Goal: Task Accomplishment & Management: Complete application form

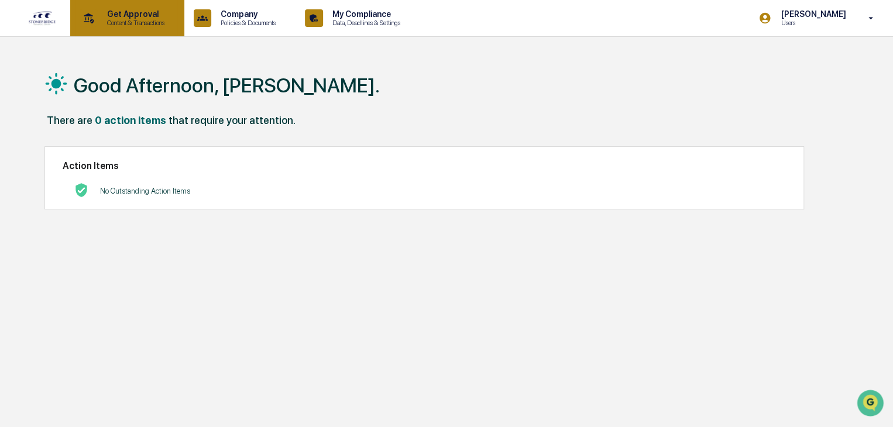
click at [119, 15] on p "Get Approval" at bounding box center [134, 13] width 73 height 9
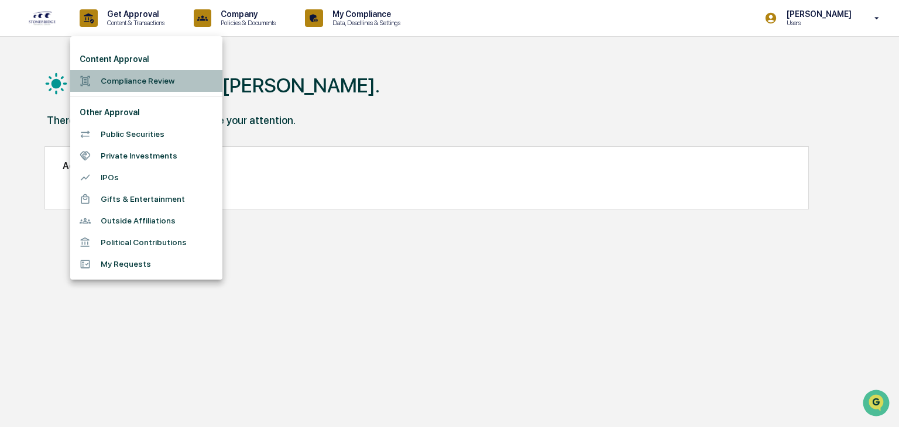
click at [145, 80] on li "Compliance Review" at bounding box center [146, 81] width 152 height 22
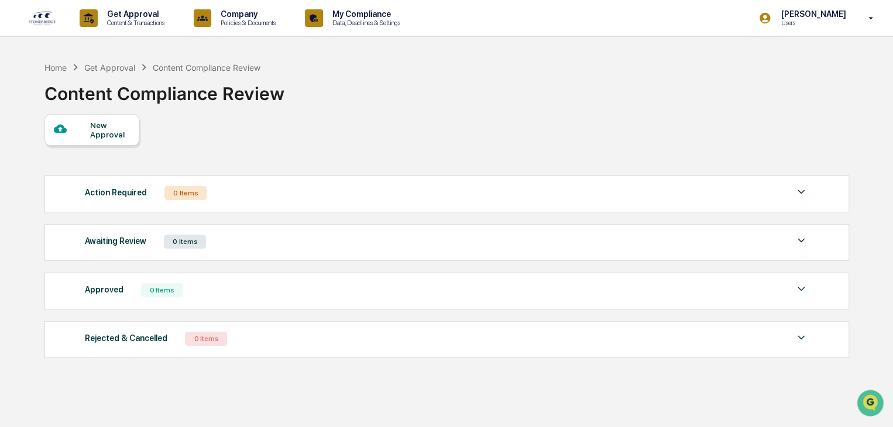
click at [92, 132] on div "New Approval" at bounding box center [109, 130] width 39 height 19
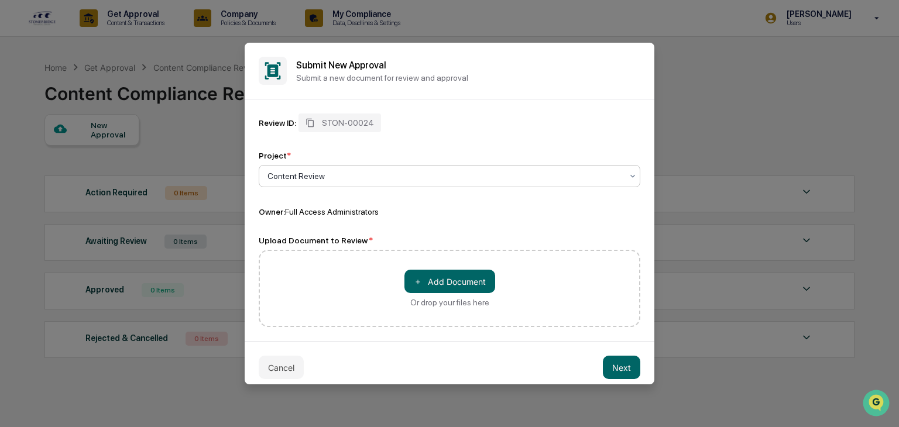
click at [297, 177] on div at bounding box center [444, 176] width 355 height 12
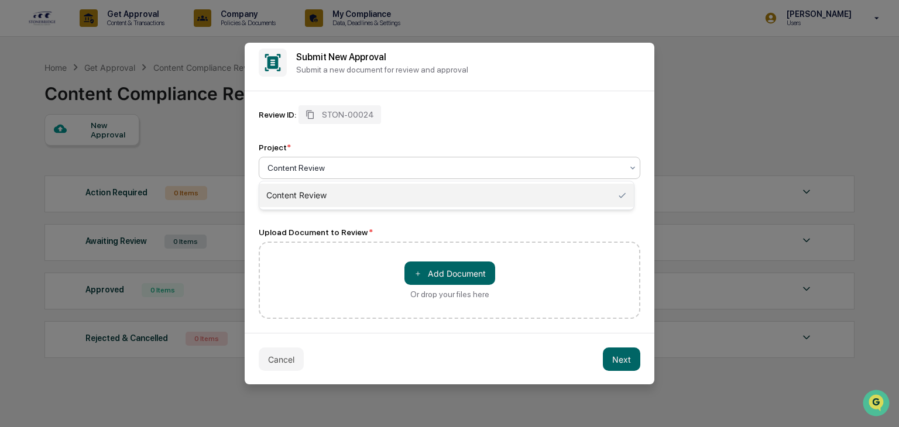
scroll to position [10, 0]
click at [285, 256] on div "＋ Add Document Or drop your files here" at bounding box center [449, 279] width 381 height 77
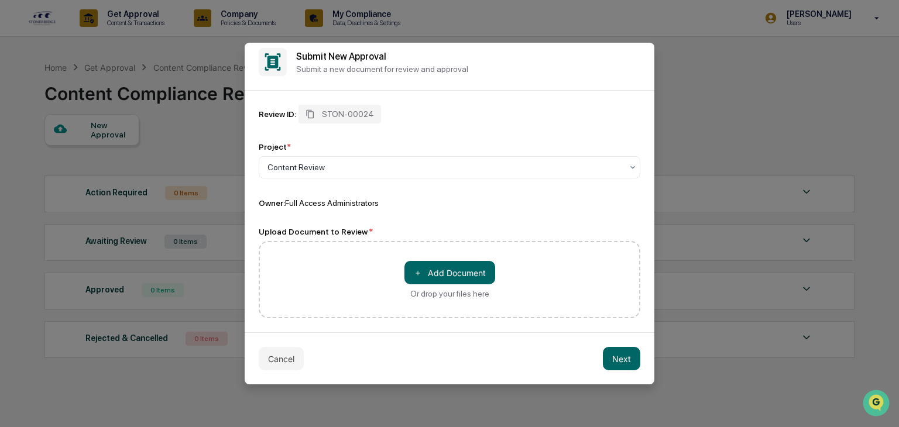
click at [285, 256] on div "＋ Add Document Or drop your files here" at bounding box center [449, 279] width 381 height 77
click at [343, 168] on div at bounding box center [444, 167] width 355 height 12
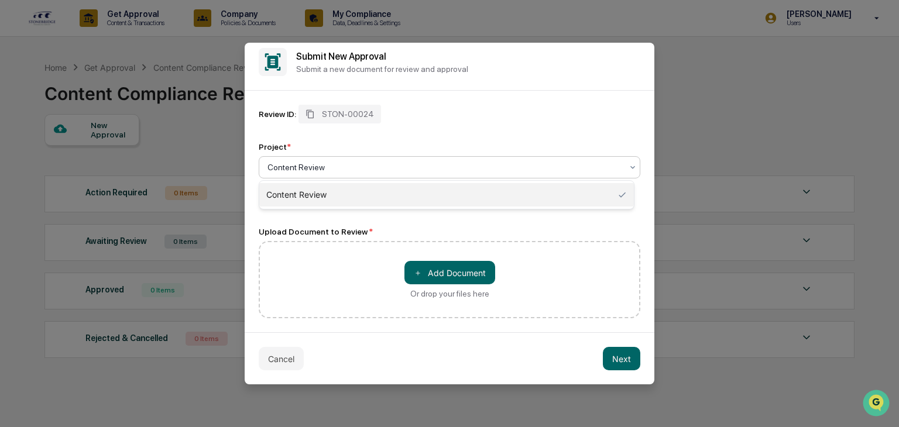
click at [334, 168] on div at bounding box center [444, 167] width 355 height 12
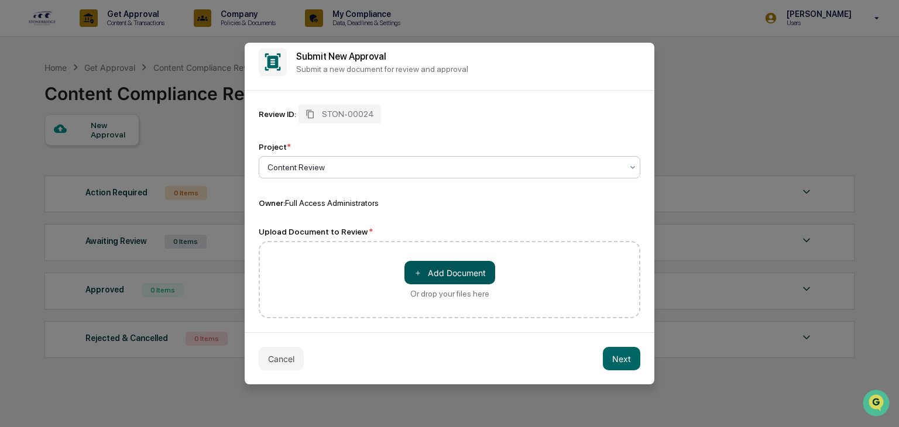
click at [422, 264] on button "＋ Add Document" at bounding box center [449, 272] width 91 height 23
click at [309, 259] on div "＋ Add Document Or drop your files here" at bounding box center [449, 279] width 381 height 77
click at [343, 258] on div "＋ Add Document Or drop your files here" at bounding box center [449, 279] width 381 height 77
click at [291, 255] on div "＋ Add Document Or drop your files here" at bounding box center [449, 279] width 381 height 77
click at [426, 271] on button "＋ Add Document" at bounding box center [449, 272] width 91 height 23
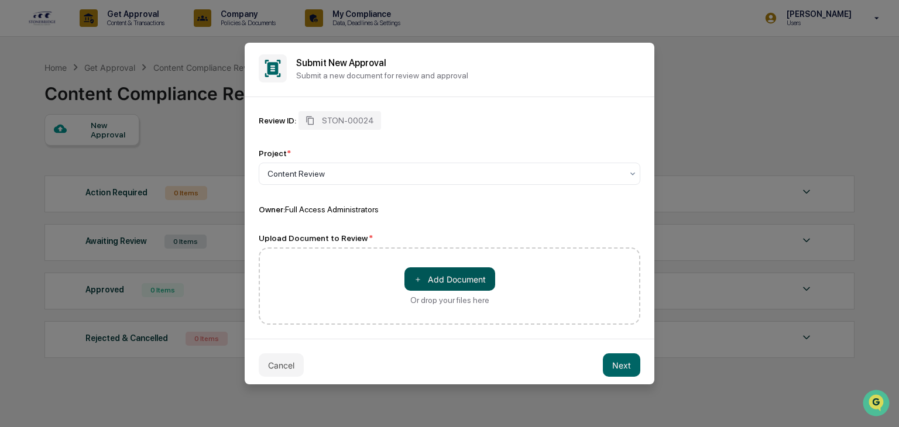
scroll to position [0, 0]
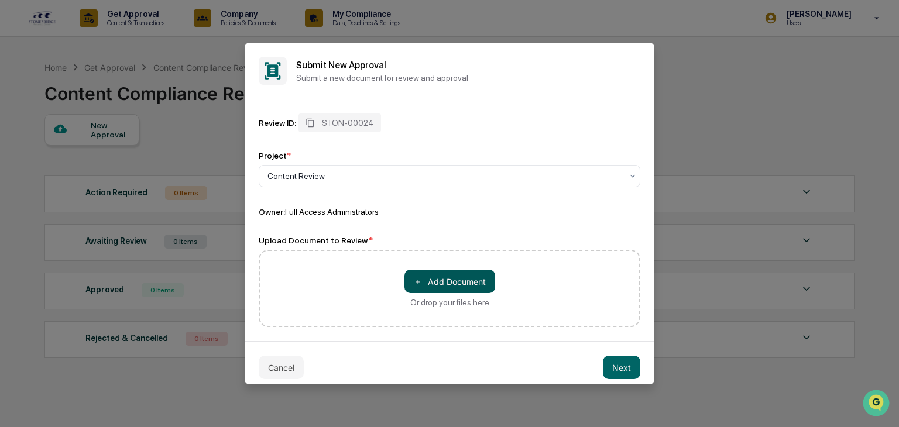
click at [430, 277] on button "＋ Add Document" at bounding box center [449, 281] width 91 height 23
click at [446, 288] on button "＋ Add Document" at bounding box center [449, 281] width 91 height 23
click at [440, 272] on button "＋ Add Document" at bounding box center [449, 281] width 91 height 23
click at [443, 283] on button "＋ Add Document" at bounding box center [449, 281] width 91 height 23
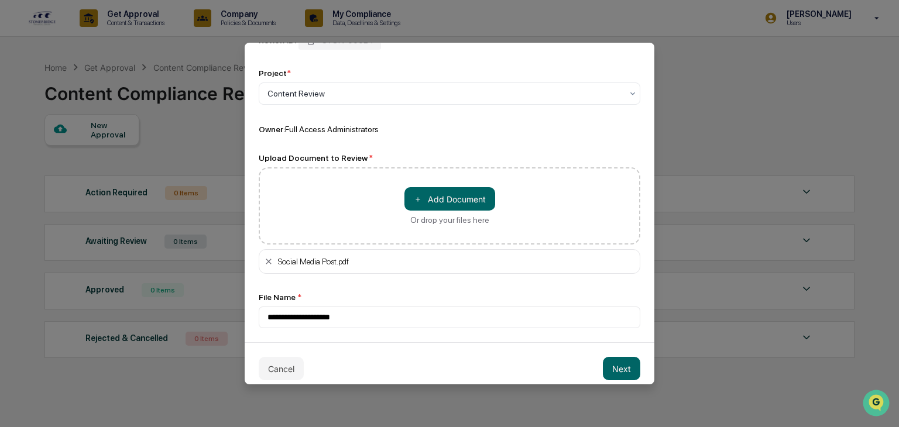
scroll to position [95, 0]
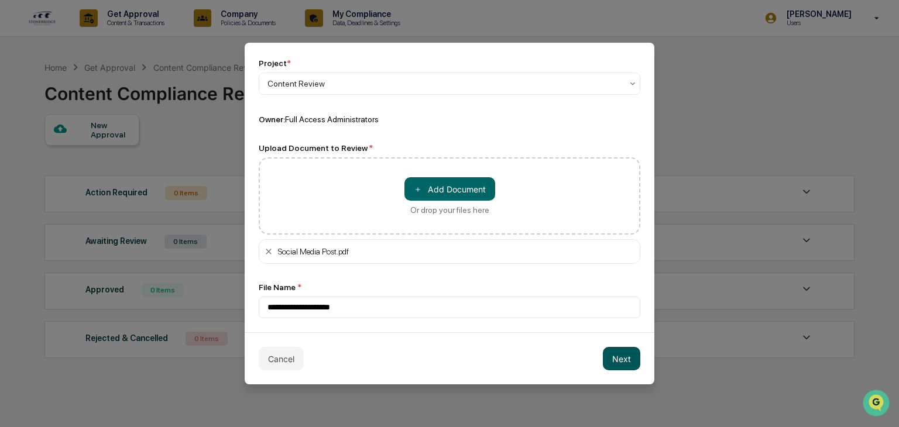
click at [604, 357] on button "Next" at bounding box center [621, 358] width 37 height 23
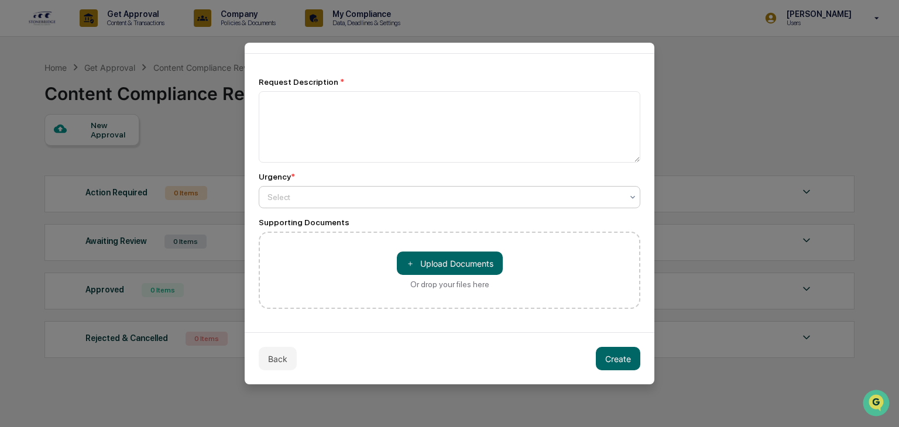
click at [283, 199] on div at bounding box center [444, 197] width 355 height 12
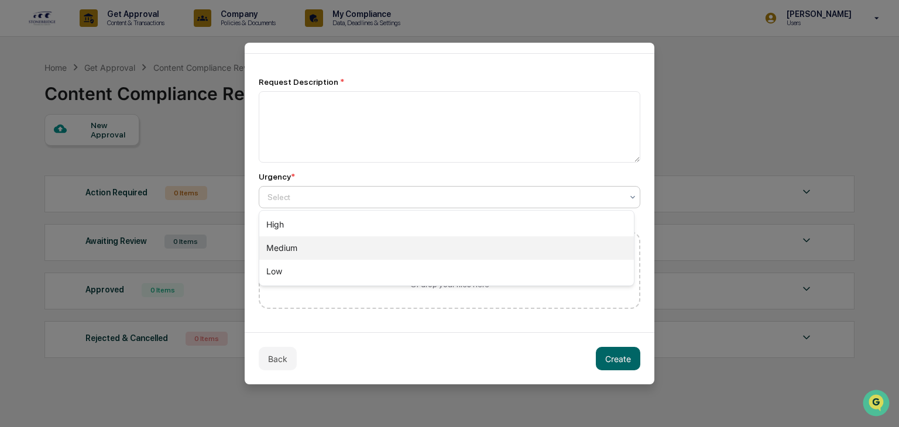
click at [269, 252] on div "Medium" at bounding box center [446, 247] width 374 height 23
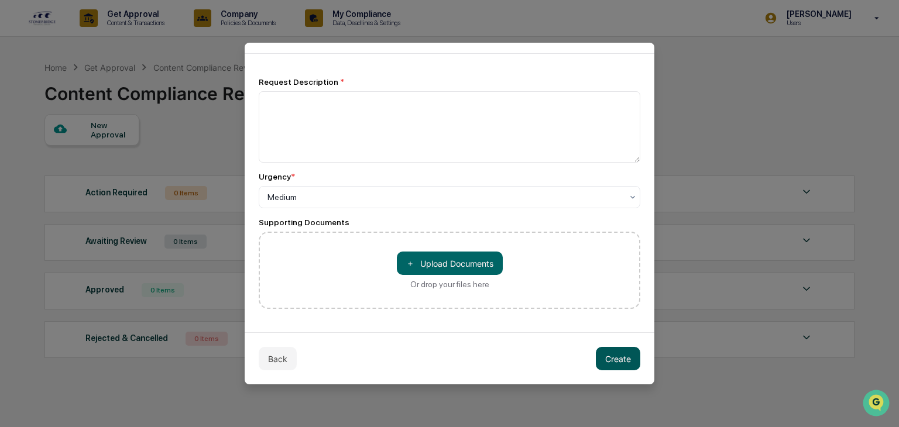
click at [612, 359] on button "Create" at bounding box center [618, 358] width 44 height 23
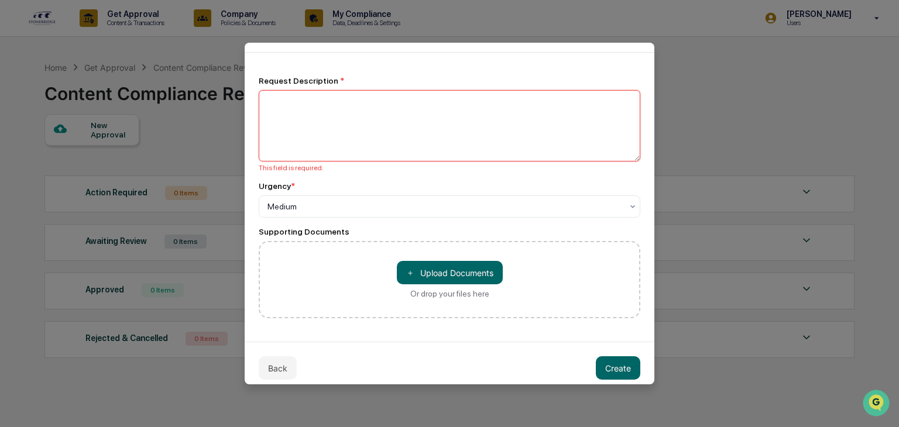
click at [276, 97] on textarea at bounding box center [449, 125] width 381 height 71
click at [283, 105] on textarea at bounding box center [449, 125] width 381 height 71
type textarea "**********"
click at [271, 209] on div at bounding box center [444, 207] width 355 height 12
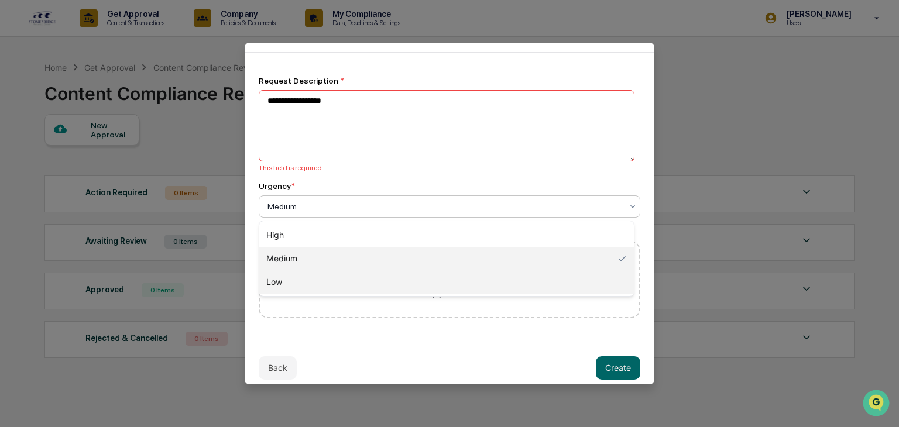
click at [277, 279] on div "Low" at bounding box center [446, 281] width 374 height 23
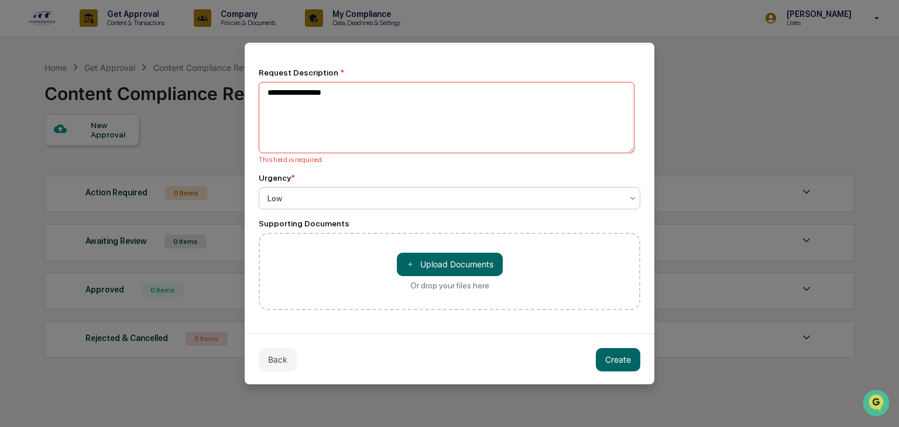
scroll to position [57, 0]
click at [607, 356] on button "Create" at bounding box center [618, 358] width 44 height 23
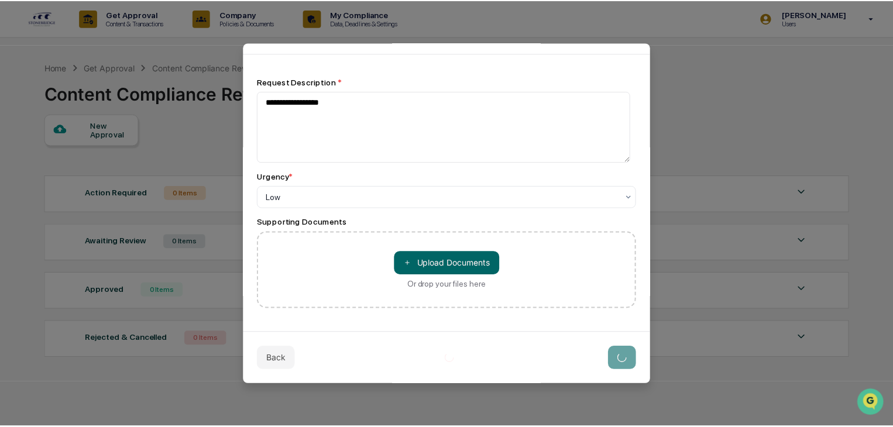
scroll to position [47, 0]
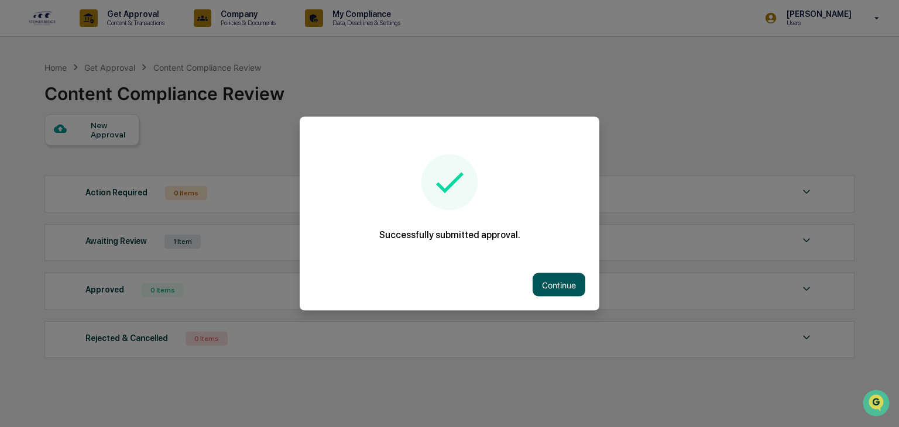
click at [568, 288] on button "Continue" at bounding box center [558, 284] width 53 height 23
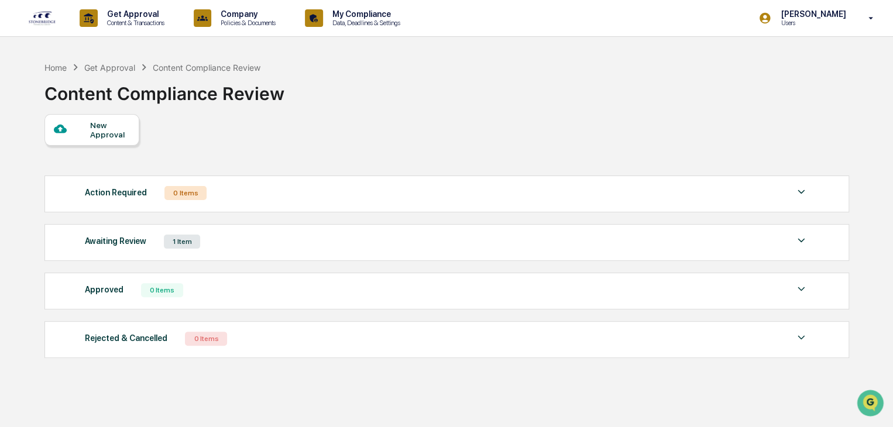
click at [177, 239] on div "1 Item" at bounding box center [182, 242] width 36 height 14
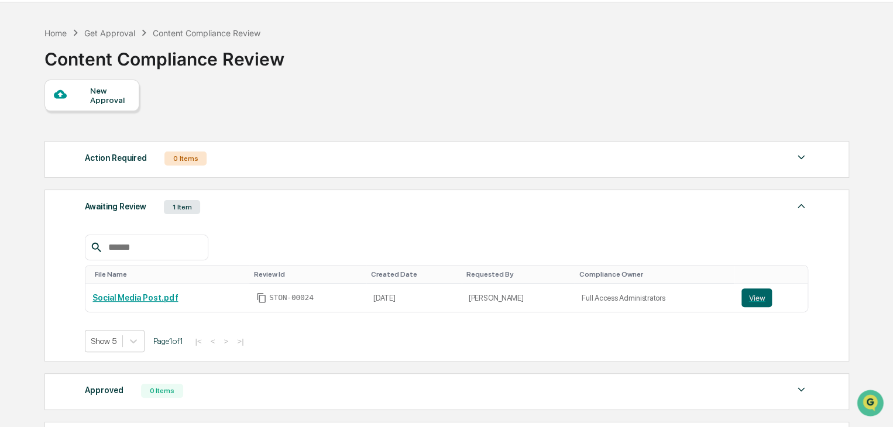
scroll to position [117, 0]
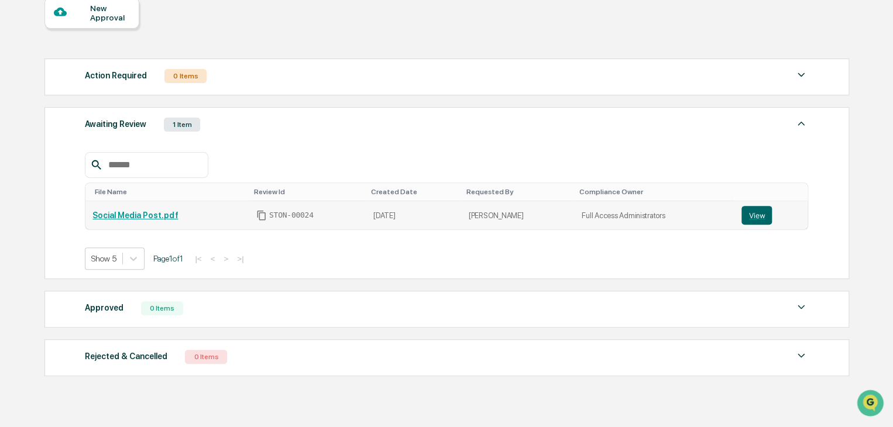
click at [130, 217] on link "Social Media Post.pdf" at bounding box center [134, 215] width 85 height 9
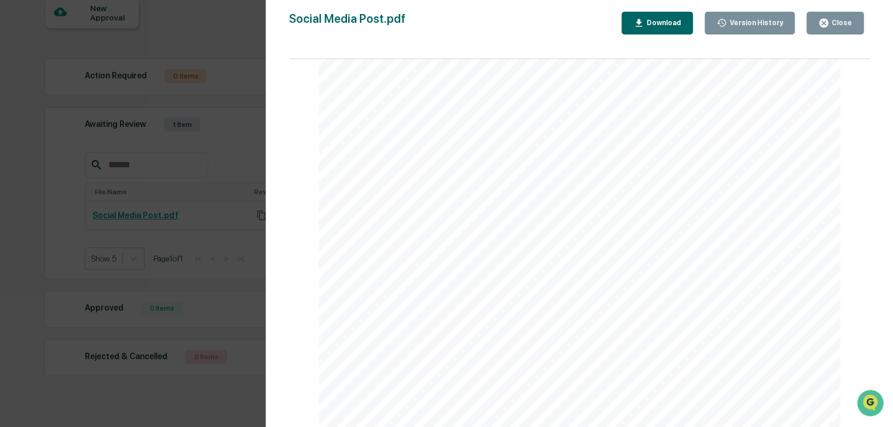
scroll to position [0, 0]
click at [233, 27] on div "Version History [DATE] 07:09 PM [PERSON_NAME] Social Media Post.pdf Close Versi…" at bounding box center [446, 213] width 893 height 427
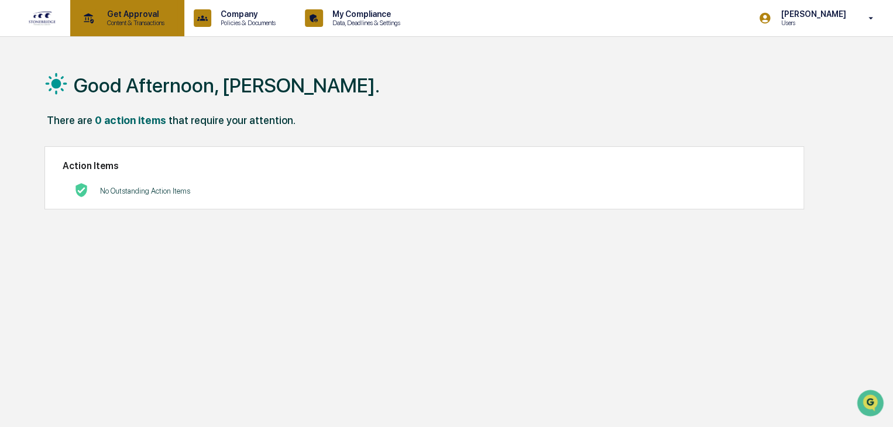
click at [116, 16] on p "Get Approval" at bounding box center [134, 13] width 73 height 9
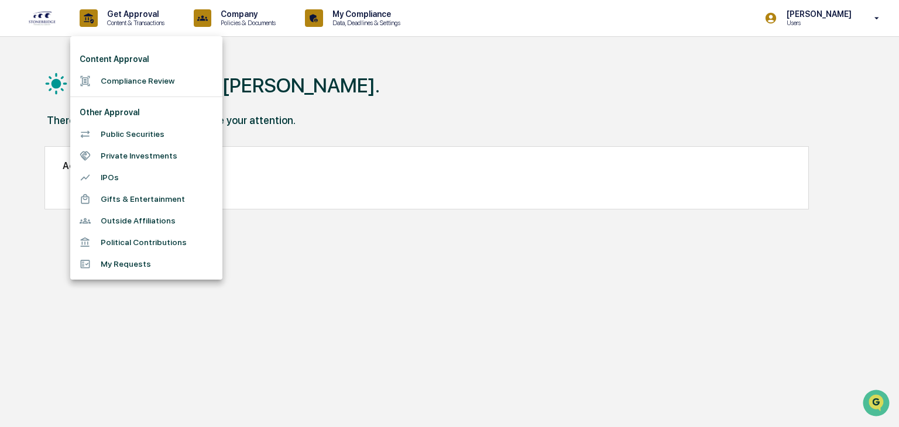
click at [157, 84] on li "Compliance Review" at bounding box center [146, 81] width 152 height 22
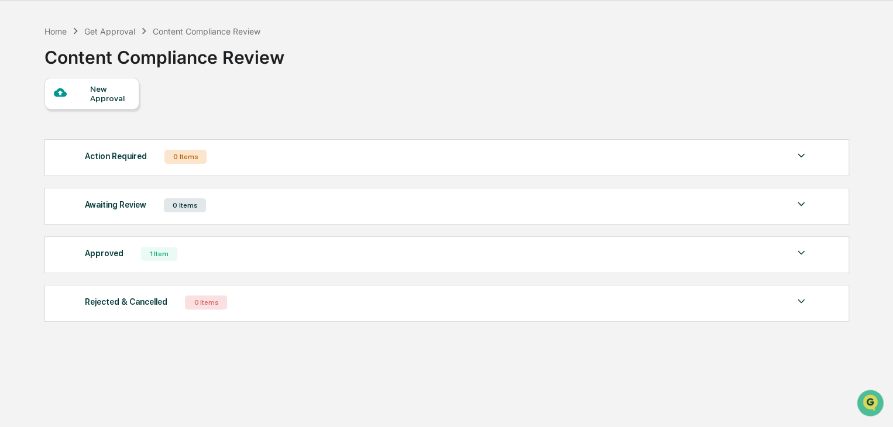
scroll to position [56, 0]
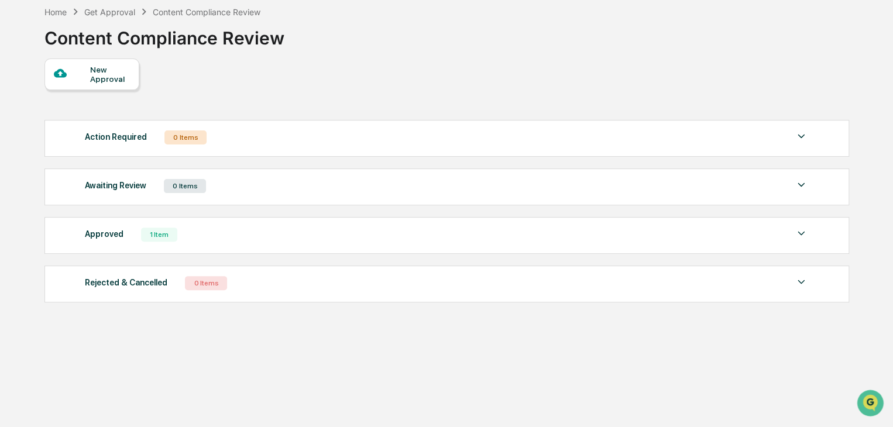
click at [800, 231] on img at bounding box center [801, 233] width 14 height 14
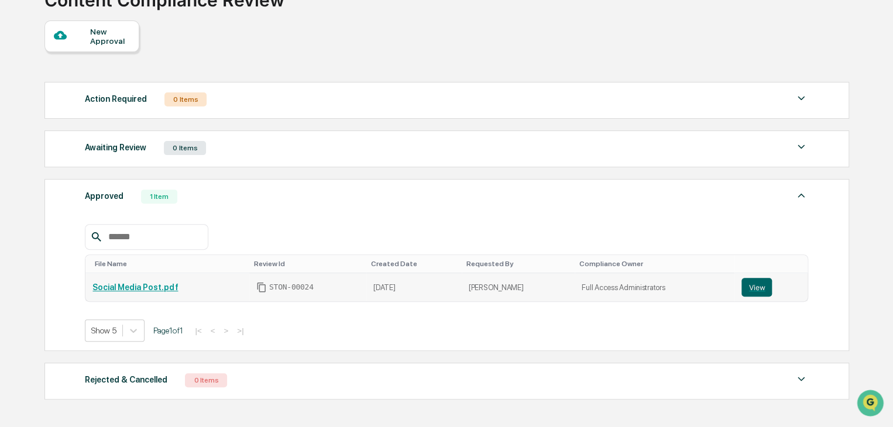
scroll to position [114, 0]
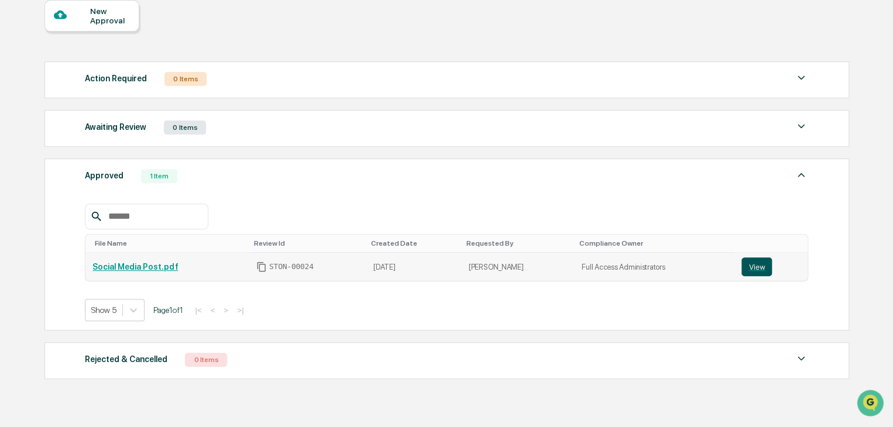
click at [747, 269] on button "View" at bounding box center [756, 266] width 30 height 19
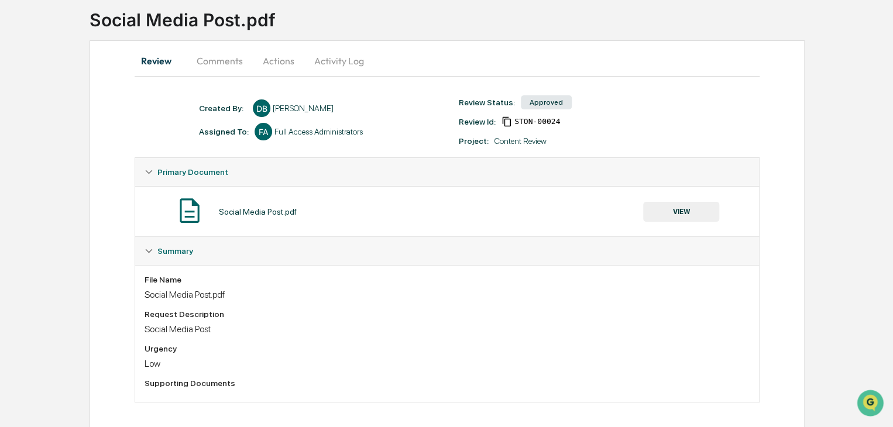
scroll to position [81, 0]
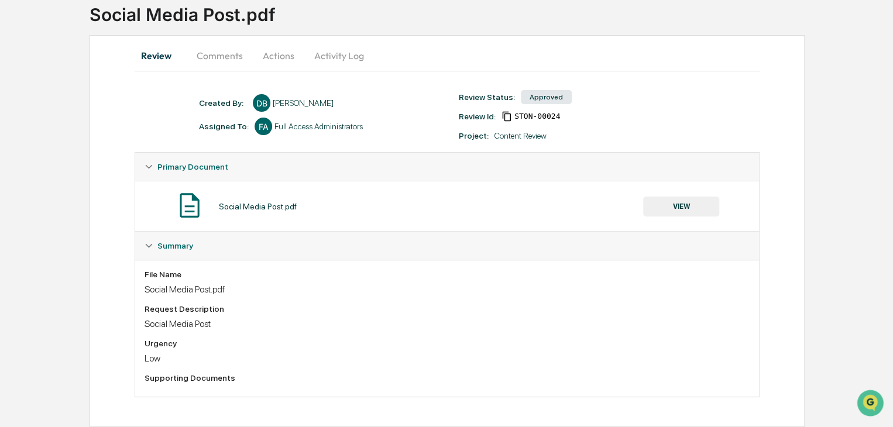
click at [228, 204] on div "Social Media Post.pdf" at bounding box center [258, 206] width 78 height 9
click at [682, 204] on button "VIEW" at bounding box center [681, 207] width 76 height 20
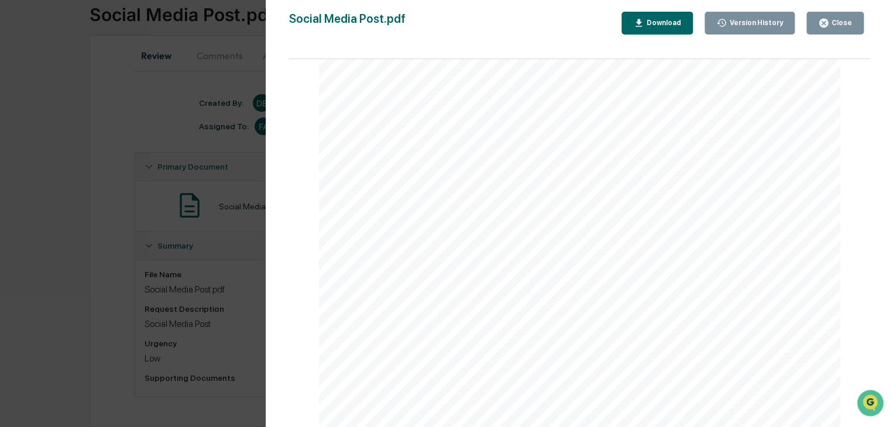
scroll to position [0, 0]
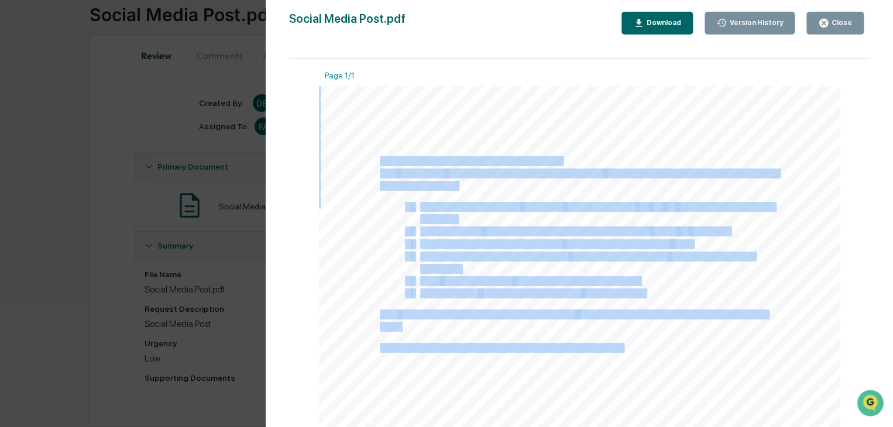
drag, startPoint x: 377, startPoint y: 159, endPoint x: 655, endPoint y: 336, distance: 329.6
click at [638, 352] on div "Thinking of accessing your 401(k) early? The Rule of 55 may let you withdraw wi…" at bounding box center [580, 423] width 522 height 675
copy div "Thinking of accessing your 401(k) early? The Rule of 55 may let you withdraw wi…"
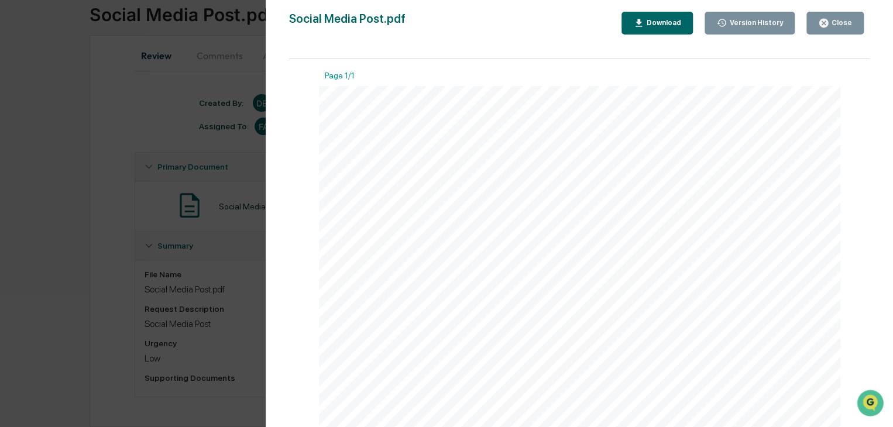
click at [168, 30] on div "Version History [DATE] 07:09 PM [PERSON_NAME] Social Media Post.pdf Close Versi…" at bounding box center [446, 213] width 893 height 427
click at [831, 29] on button "Close" at bounding box center [834, 23] width 57 height 23
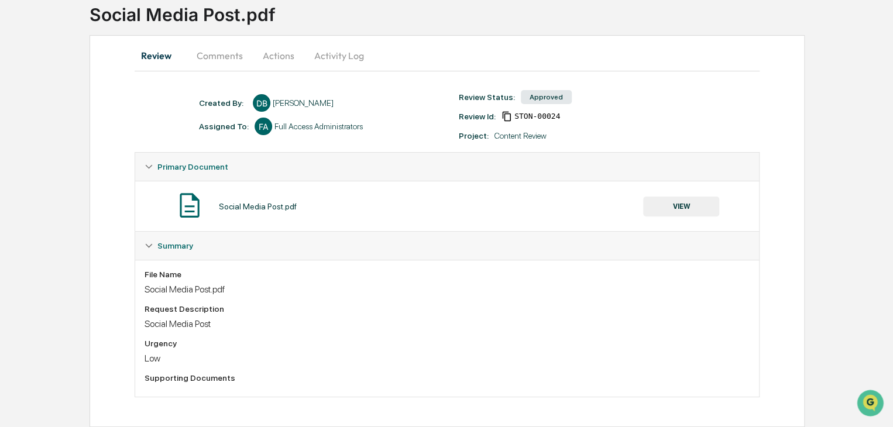
click at [683, 200] on button "VIEW" at bounding box center [681, 207] width 76 height 20
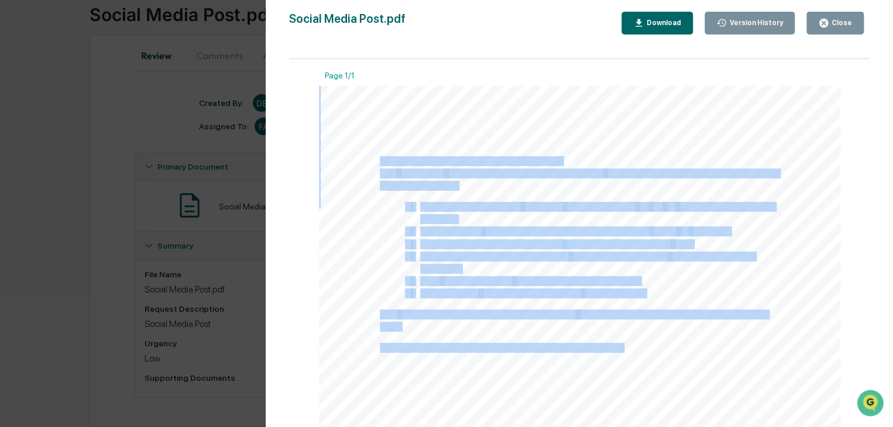
drag, startPoint x: 377, startPoint y: 159, endPoint x: 405, endPoint y: 221, distance: 67.5
click at [405, 221] on div "Thinking of accessing your 401(k) early? The Rule of 55 may let you withdraw wi…" at bounding box center [580, 423] width 522 height 675
copy div "Thinking of accessing your 401(k) early? The Rule of 55 may let you withdraw wi…"
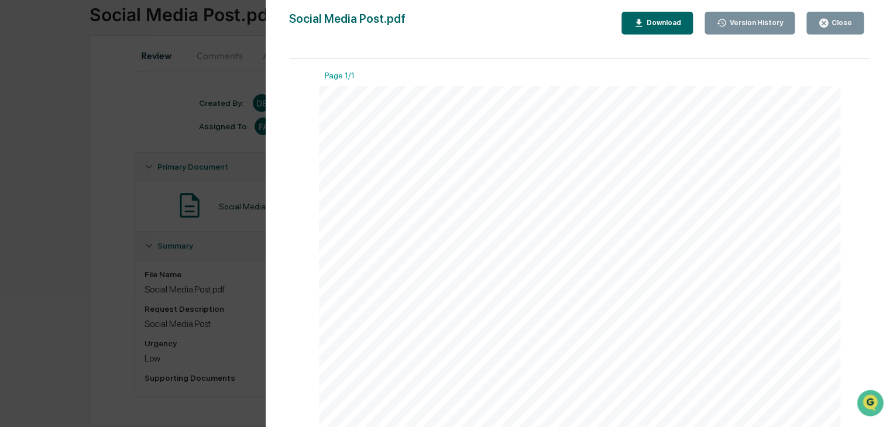
click at [205, 30] on div "Version History [DATE] 07:09 PM [PERSON_NAME] Social Media Post.pdf Close Versi…" at bounding box center [446, 213] width 893 height 427
